Goal: Task Accomplishment & Management: Manage account settings

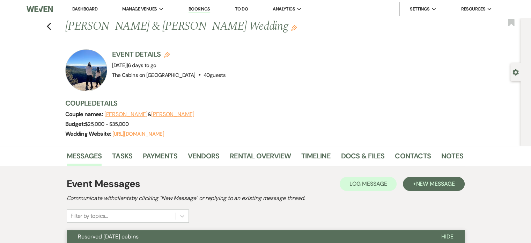
click at [86, 10] on link "Dashboard" at bounding box center [84, 9] width 25 height 6
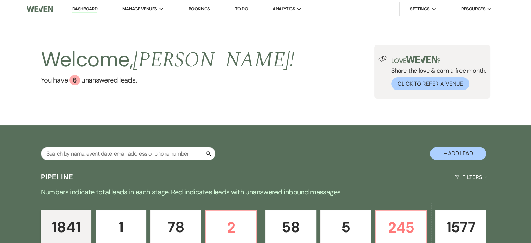
scroll to position [105, 0]
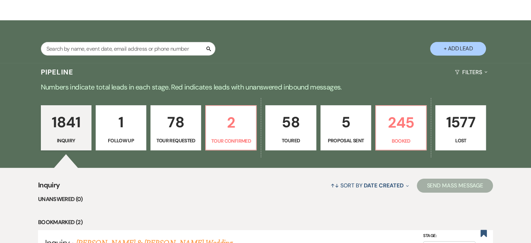
click at [297, 131] on p "58" at bounding box center [291, 121] width 42 height 23
select select "5"
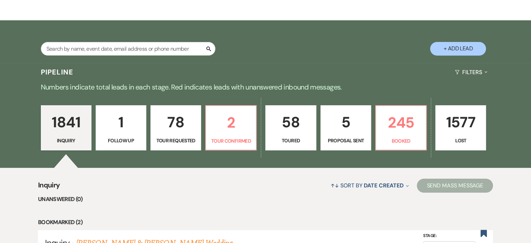
select select "5"
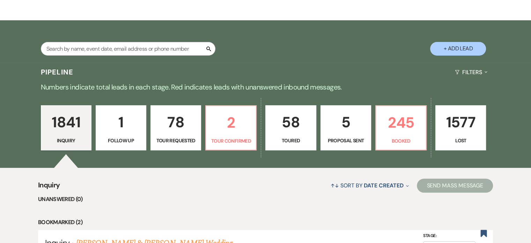
select select "5"
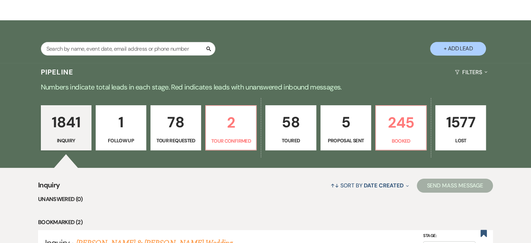
select select "5"
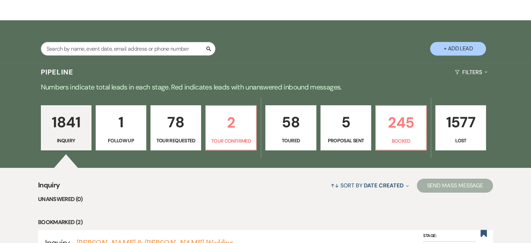
select select "5"
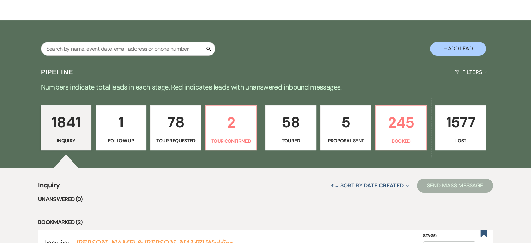
select select "5"
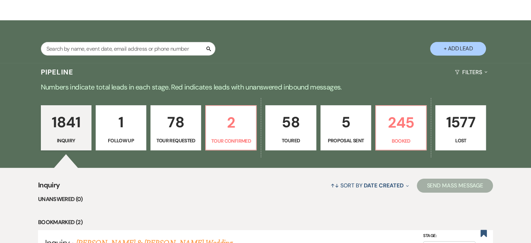
select select "5"
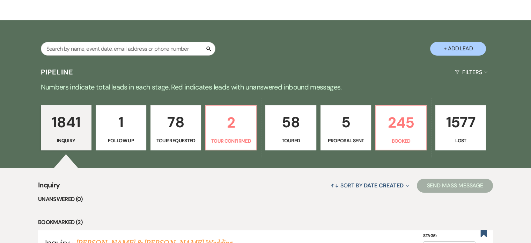
select select "5"
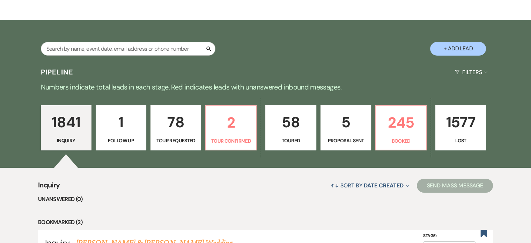
select select "5"
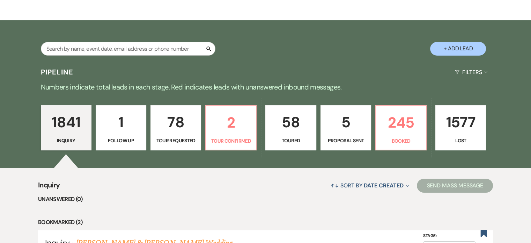
select select "5"
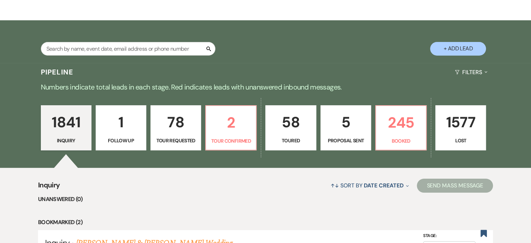
select select "5"
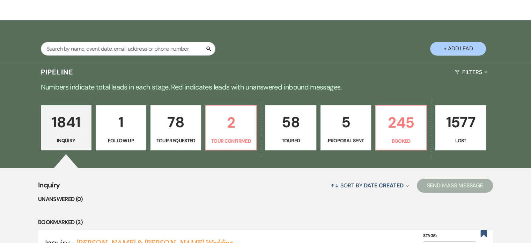
select select "5"
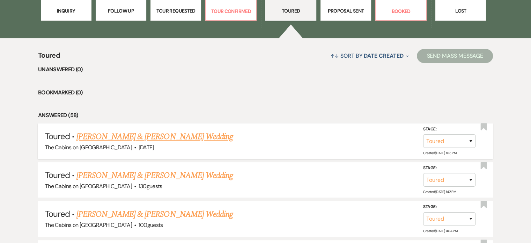
scroll to position [244, 0]
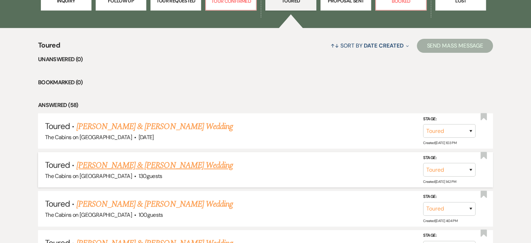
click at [175, 171] on link "[PERSON_NAME] & [PERSON_NAME] Wedding" at bounding box center [154, 165] width 156 height 13
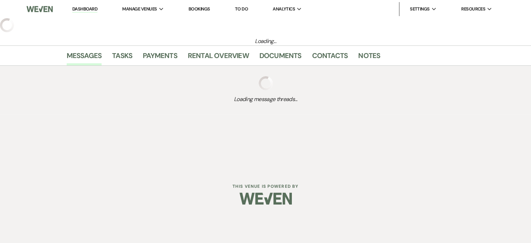
select select "5"
select select "14"
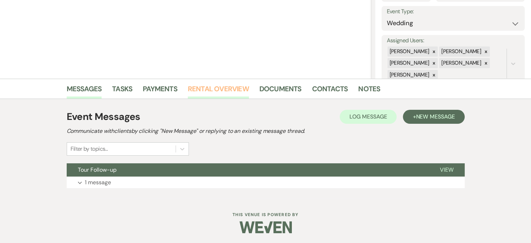
scroll to position [105, 0]
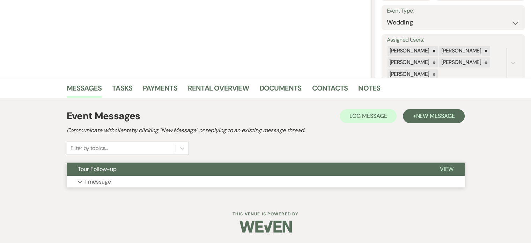
click at [111, 186] on p "1 message" at bounding box center [98, 181] width 26 height 9
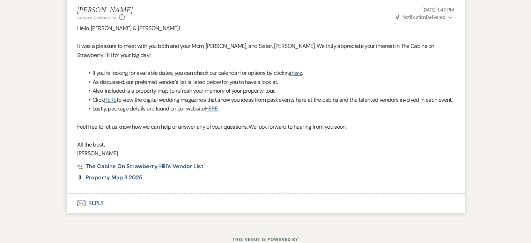
scroll to position [244, 0]
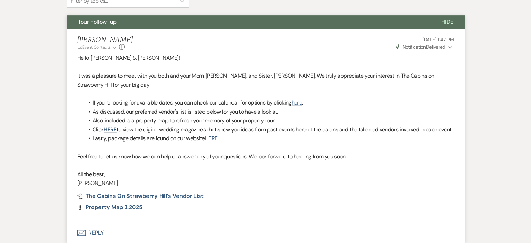
click at [302, 106] on link "here" at bounding box center [296, 102] width 10 height 7
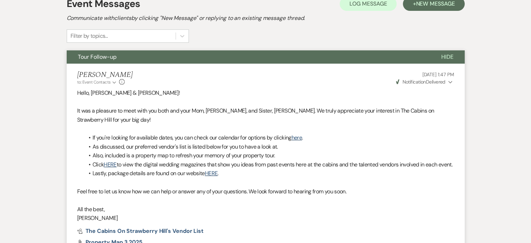
drag, startPoint x: 424, startPoint y: 65, endPoint x: 420, endPoint y: 49, distance: 17.4
click at [441, 60] on span "Hide" at bounding box center [447, 56] width 12 height 7
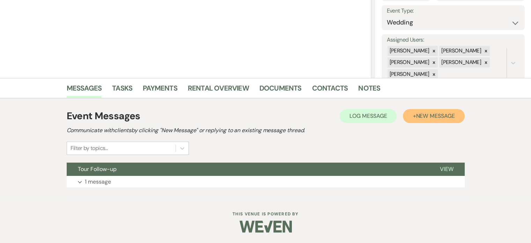
click at [416, 112] on span "New Message" at bounding box center [435, 115] width 39 height 7
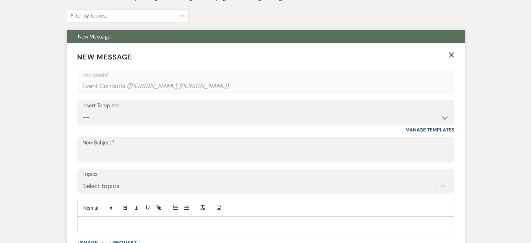
scroll to position [253, 0]
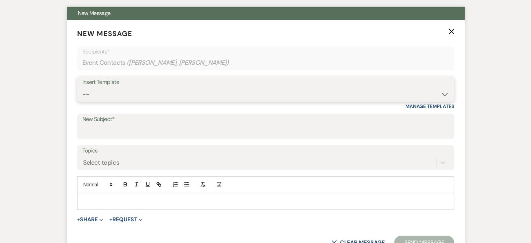
click at [113, 101] on select "-- Initial Inquiry Response Tour Request Response Follow Up Copy of Initial Inq…" at bounding box center [265, 94] width 367 height 14
select select "653"
click at [105, 101] on select "-- Initial Inquiry Response Tour Request Response Follow Up Copy of Initial Inq…" at bounding box center [265, 94] width 367 height 14
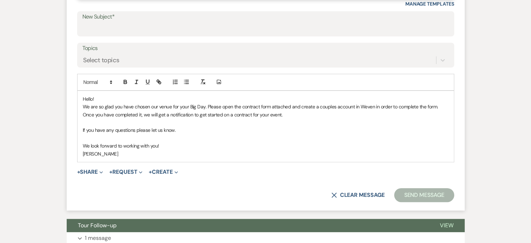
scroll to position [358, 0]
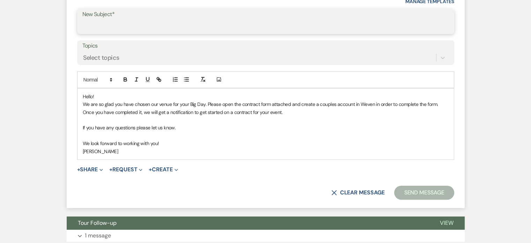
click at [120, 33] on input "New Subject*" at bounding box center [265, 27] width 367 height 14
type input "Contract Status"
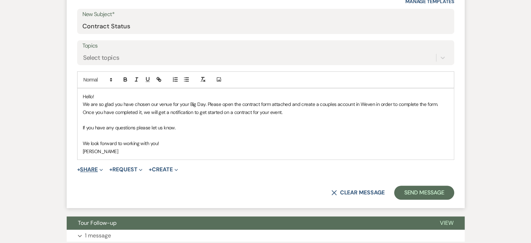
click at [103, 172] on button "+ Share Expand" at bounding box center [90, 170] width 26 height 6
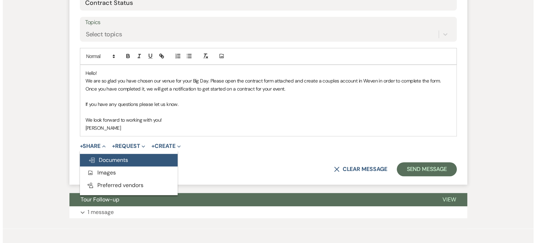
scroll to position [393, 0]
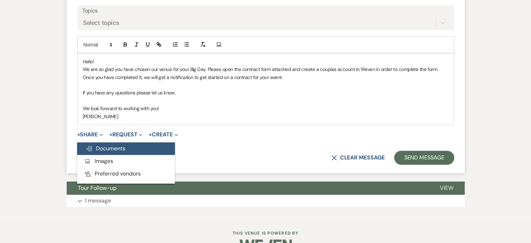
click at [125, 152] on span "Doc Upload Documents" at bounding box center [106, 148] width 40 height 7
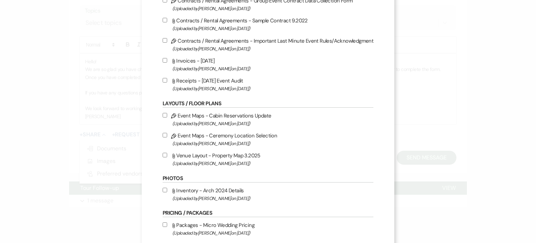
scroll to position [140, 0]
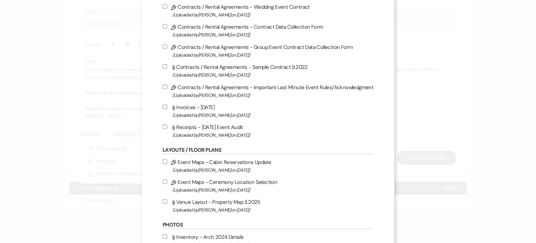
click at [164, 29] on input "Pencil Contracts / Rental Agreements - Contract Data Collection Form (Uploaded …" at bounding box center [165, 26] width 5 height 5
checkbox input "true"
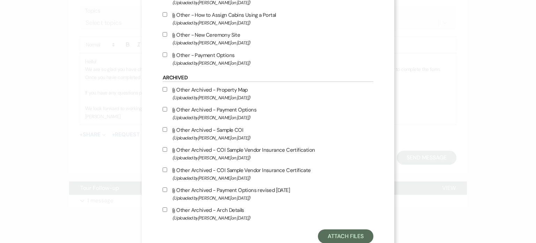
scroll to position [559, 0]
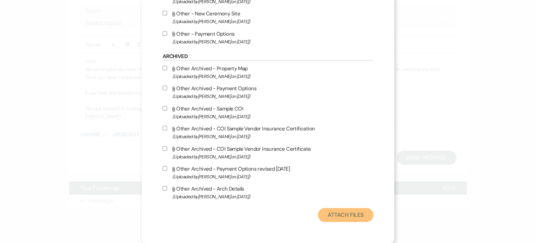
click at [318, 222] on button "Attach Files" at bounding box center [346, 215] width 56 height 14
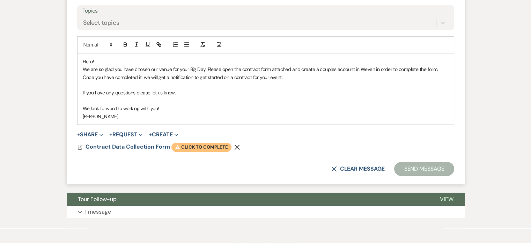
click at [231, 152] on span "Warning Click to complete" at bounding box center [201, 146] width 60 height 9
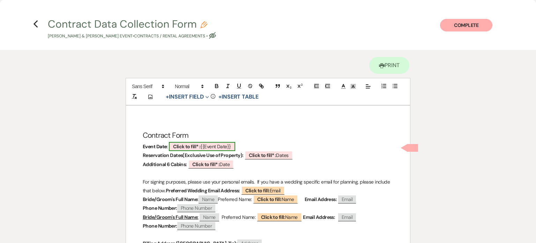
click at [189, 149] on b "Click to fill* :" at bounding box center [186, 146] width 27 height 6
select select "smartCustomField"
select select "owner"
select select "{{eventDate}}"
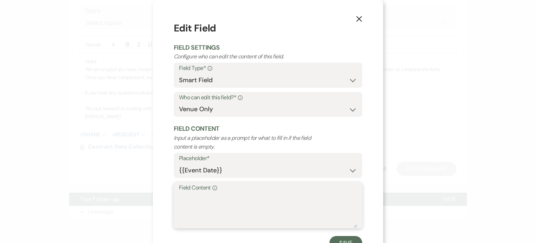
click at [179, 220] on textarea "Field Content Info" at bounding box center [268, 209] width 178 height 35
click at [243, 219] on textarea "[DATE], November" at bounding box center [268, 209] width 178 height 35
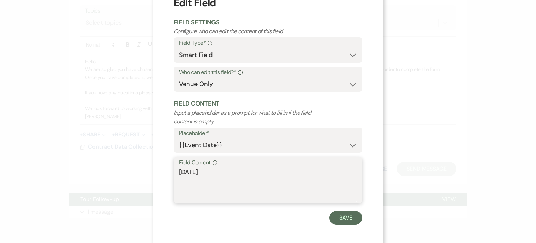
scroll to position [35, 0]
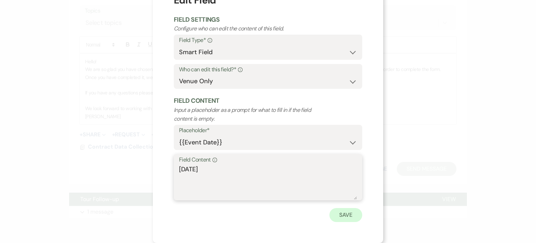
type textarea "[DATE]"
click at [357, 222] on button "Save" at bounding box center [346, 215] width 33 height 14
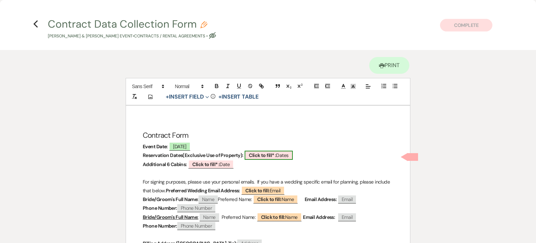
click at [276, 158] on b "Click to fill* :" at bounding box center [262, 155] width 27 height 6
select select "owner"
select select "custom_placeholder"
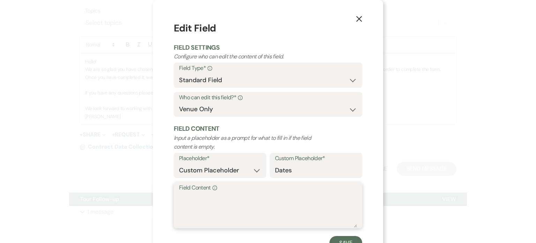
click at [179, 217] on textarea "Field Content Info" at bounding box center [268, 209] width 178 height 35
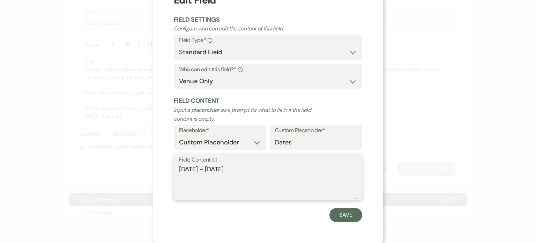
drag, startPoint x: 158, startPoint y: 184, endPoint x: 367, endPoint y: 189, distance: 208.8
click at [357, 189] on textarea "[DATE] - [DATE]" at bounding box center [268, 181] width 178 height 35
click at [345, 187] on textarea "[DATE] - [DATE]" at bounding box center [268, 181] width 178 height 35
drag, startPoint x: 157, startPoint y: 186, endPoint x: 324, endPoint y: 182, distance: 166.5
click at [357, 183] on textarea "[DATE] - [DATE]" at bounding box center [268, 181] width 178 height 35
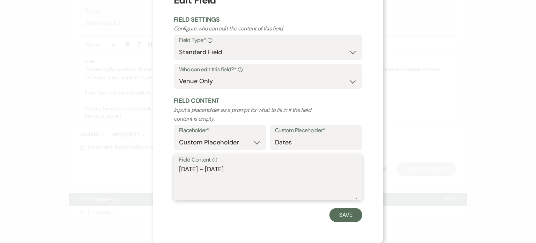
click at [324, 182] on textarea "[DATE] - [DATE]" at bounding box center [268, 181] width 178 height 35
drag, startPoint x: 158, startPoint y: 187, endPoint x: 369, endPoint y: 186, distance: 210.8
click at [357, 186] on textarea "[DATE] - [DATE]" at bounding box center [268, 181] width 178 height 35
click at [306, 183] on textarea "[DATE] - [DATE]" at bounding box center [268, 181] width 178 height 35
click at [343, 185] on textarea "[DATE] - [DATE]" at bounding box center [268, 181] width 178 height 35
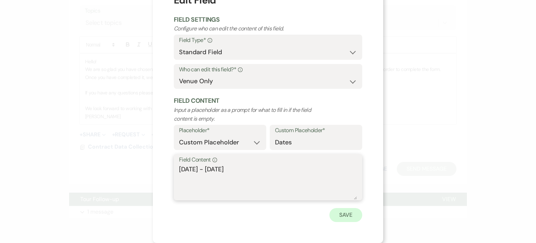
type textarea "[DATE] - [DATE]"
click at [354, 222] on button "Save" at bounding box center [346, 215] width 33 height 14
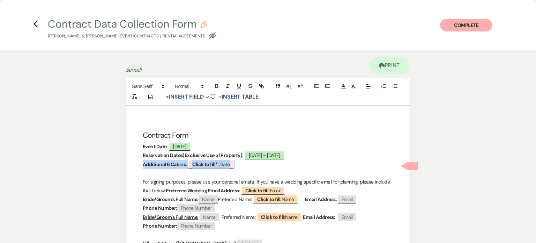
drag, startPoint x: 242, startPoint y: 176, endPoint x: 141, endPoint y: 174, distance: 100.6
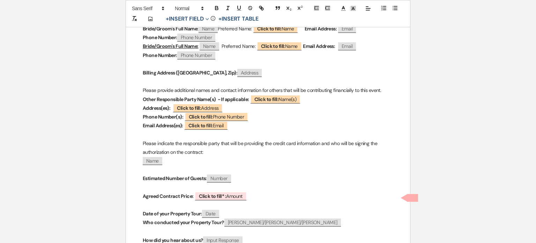
scroll to position [175, 0]
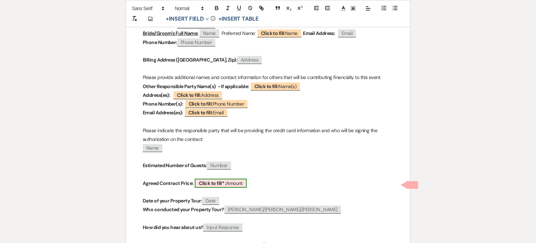
click at [205, 186] on b "Click to fill* :" at bounding box center [212, 183] width 27 height 6
select select "owner"
select select "Amount"
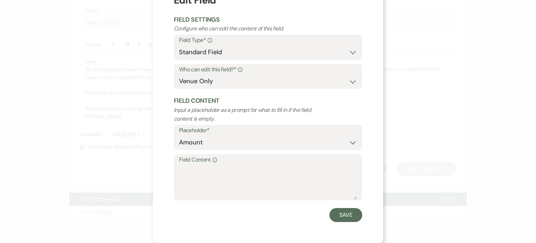
scroll to position [47, 0]
click at [179, 167] on textarea "Field Content Info" at bounding box center [268, 181] width 178 height 35
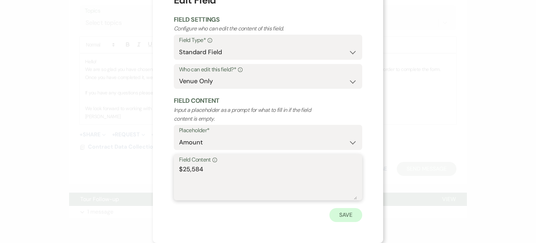
type textarea "$25,584"
click at [357, 212] on button "Save" at bounding box center [346, 215] width 33 height 14
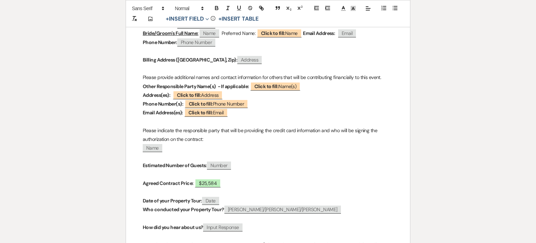
drag, startPoint x: 142, startPoint y: 141, endPoint x: 207, endPoint y: 151, distance: 65.4
click at [209, 151] on div "Contract Form Event Date: [DATE] Reservation Dates(Exclusive Use of Property): …" at bounding box center [268, 155] width 284 height 448
click at [205, 143] on p "Please indicate the responsible party that will be providing the credit card in…" at bounding box center [268, 134] width 251 height 17
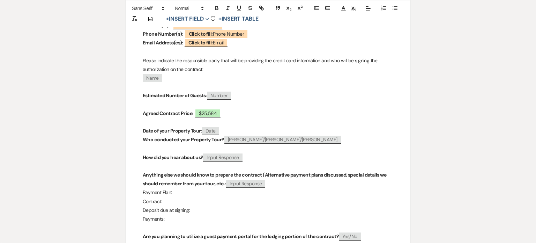
scroll to position [279, 0]
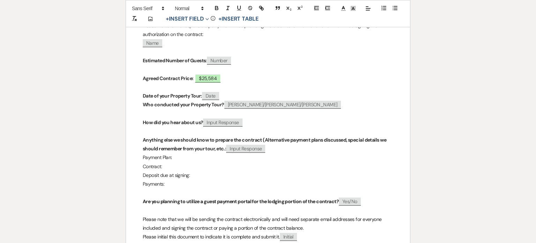
click at [142, 166] on div "Contract Form Event Date: [DATE] Reservation Dates(Exclusive Use of Property): …" at bounding box center [268, 50] width 284 height 448
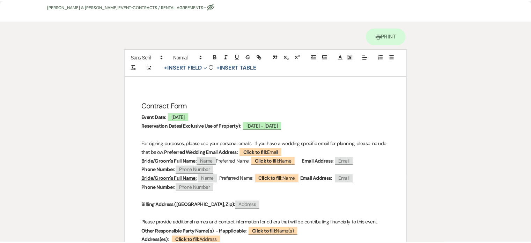
scroll to position [0, 0]
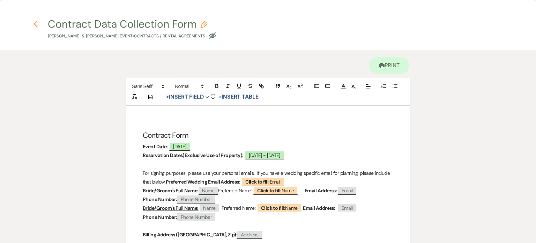
click at [33, 22] on icon "Previous" at bounding box center [35, 24] width 5 height 8
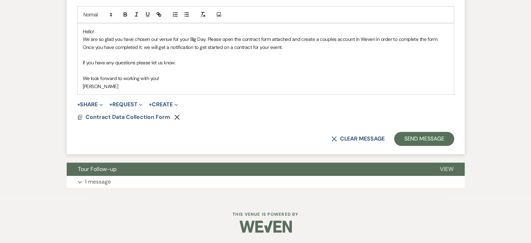
scroll to position [463, 0]
click at [409, 146] on button "Send Message" at bounding box center [424, 139] width 60 height 14
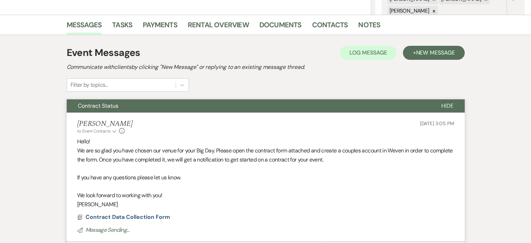
click at [441, 109] on span "Hide" at bounding box center [447, 105] width 12 height 7
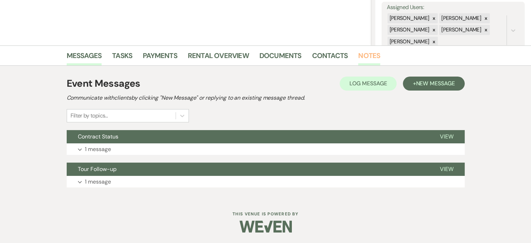
click at [380, 50] on link "Notes" at bounding box center [369, 57] width 22 height 15
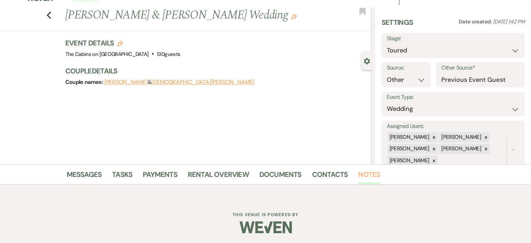
scroll to position [110, 0]
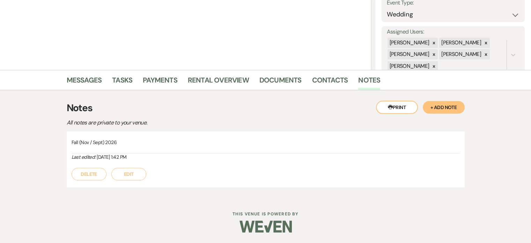
click at [146, 175] on button "Edit" at bounding box center [128, 174] width 35 height 13
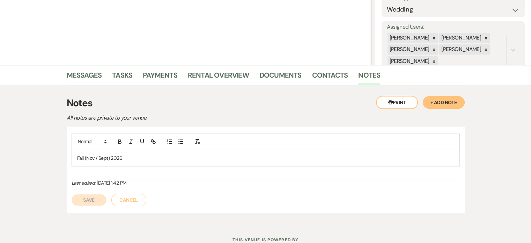
click at [154, 162] on p "Fall (Nov / Sept) 2026" at bounding box center [265, 158] width 377 height 8
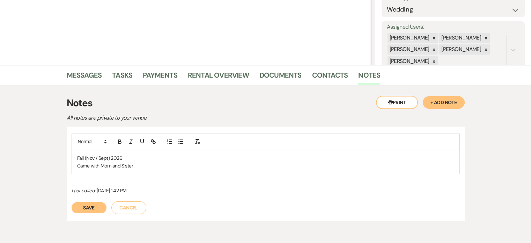
click at [134, 169] on p "Came with Mom and Sister" at bounding box center [265, 166] width 377 height 8
click at [135, 169] on p "Came with Mom([PERSON_NAME]) and Sister" at bounding box center [265, 166] width 377 height 8
click at [193, 168] on p "Came with Mom([PERSON_NAME][DEMOGRAPHIC_DATA]) and Sister" at bounding box center [265, 166] width 377 height 8
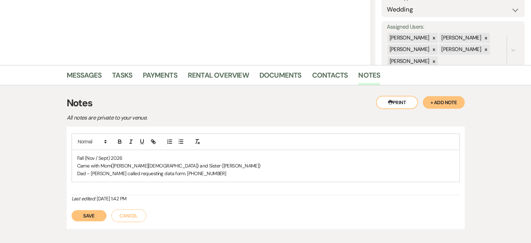
click at [106, 219] on button "Save" at bounding box center [89, 215] width 35 height 11
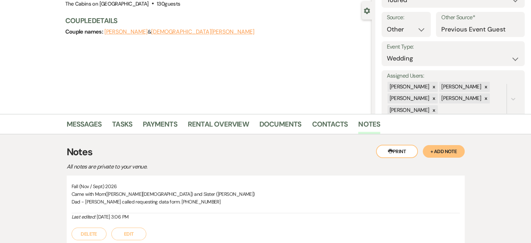
scroll to position [0, 0]
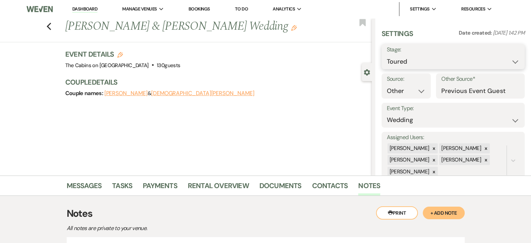
click at [387, 63] on select "Inquiry Follow Up Tour Requested Tour Confirmed Toured Proposal Sent Booked Lost" at bounding box center [453, 62] width 133 height 14
select select "6"
click at [387, 59] on select "Inquiry Follow Up Tour Requested Tour Confirmed Toured Proposal Sent Booked Lost" at bounding box center [453, 62] width 133 height 14
click at [499, 58] on button "Save" at bounding box center [510, 57] width 30 height 14
click at [85, 10] on link "Dashboard" at bounding box center [84, 9] width 25 height 7
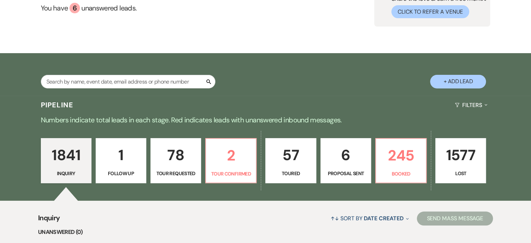
scroll to position [105, 0]
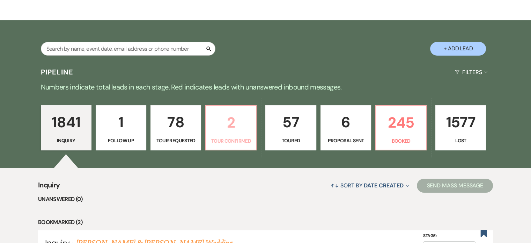
click at [231, 134] on p "2" at bounding box center [231, 122] width 42 height 23
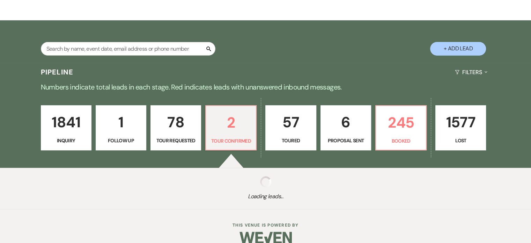
select select "4"
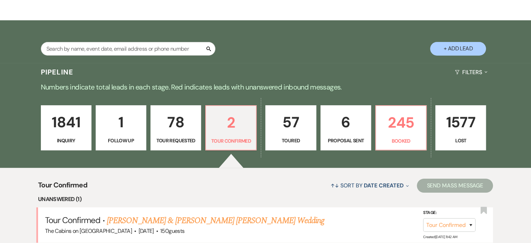
scroll to position [244, 0]
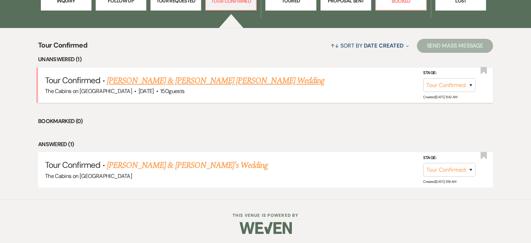
click at [148, 87] on link "[PERSON_NAME] & [PERSON_NAME] [PERSON_NAME] Wedding" at bounding box center [215, 80] width 217 height 13
select select "4"
select select "5"
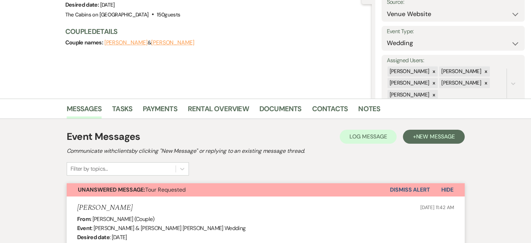
scroll to position [42, 0]
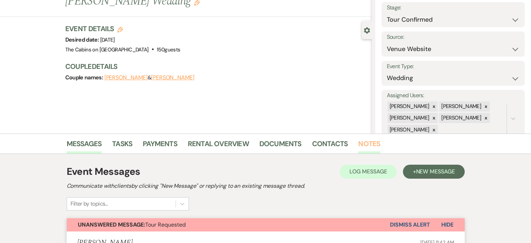
click at [380, 147] on link "Notes" at bounding box center [369, 145] width 22 height 15
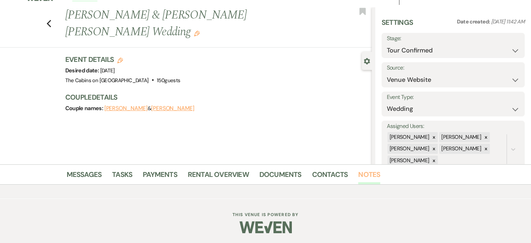
scroll to position [42, 0]
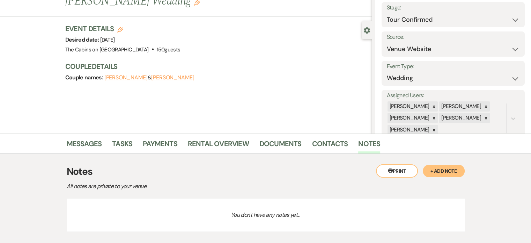
click at [423, 170] on button "+ Add Note" at bounding box center [444, 170] width 42 height 13
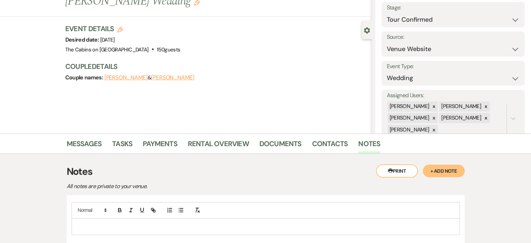
click at [125, 227] on p at bounding box center [265, 226] width 377 height 8
click at [125, 227] on p "Open to Npvember" at bounding box center [265, 226] width 377 height 8
click at [124, 230] on p "Open to Npvember" at bounding box center [265, 226] width 377 height 8
click at [173, 230] on p "Open to November" at bounding box center [265, 226] width 377 height 8
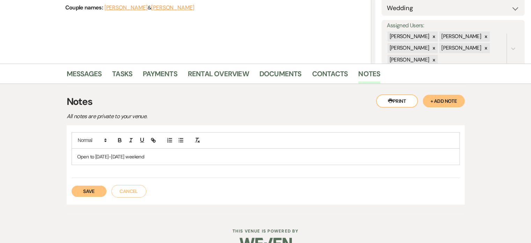
click at [106, 192] on button "Save" at bounding box center [89, 190] width 35 height 11
